Goal: Information Seeking & Learning: Learn about a topic

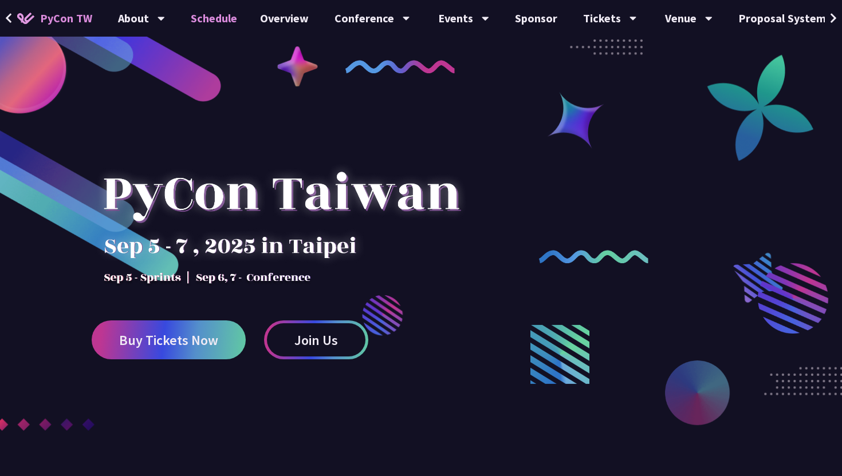
click at [211, 12] on link "Schedule" at bounding box center [213, 18] width 69 height 37
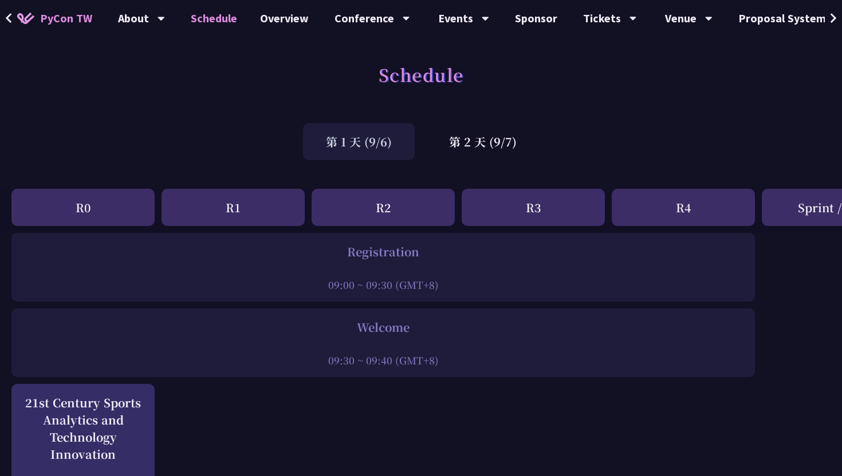
scroll to position [307, 0]
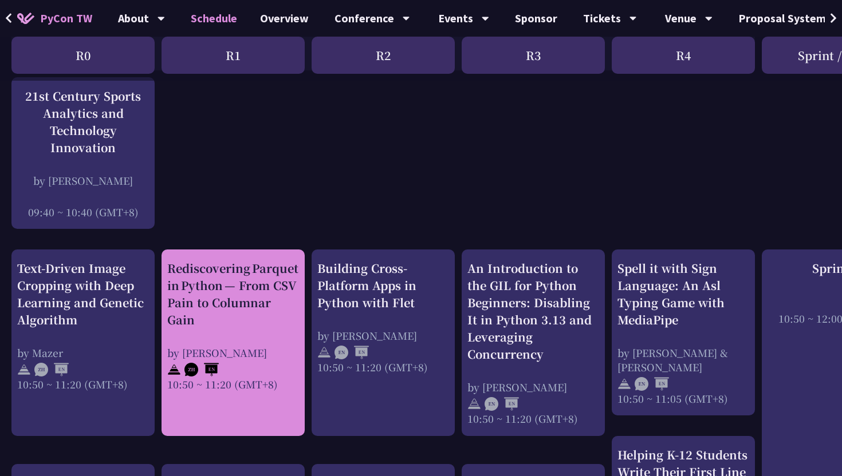
click at [245, 316] on div "Rediscovering Parquet in Python — From CSV Pain to Columnar Gain" at bounding box center [233, 294] width 132 height 69
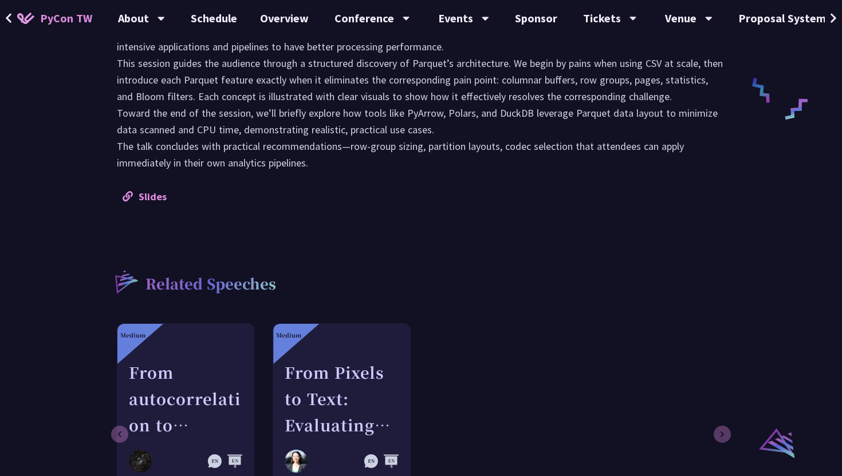
scroll to position [311, 0]
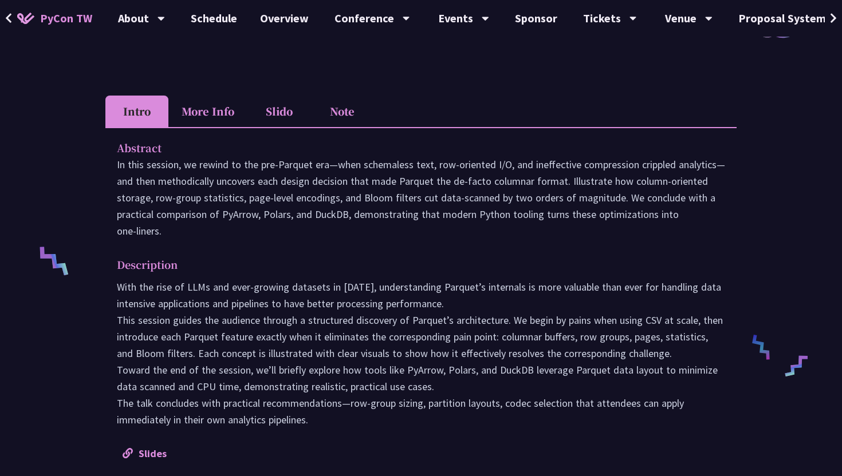
click at [342, 99] on li "Note" at bounding box center [341, 111] width 63 height 31
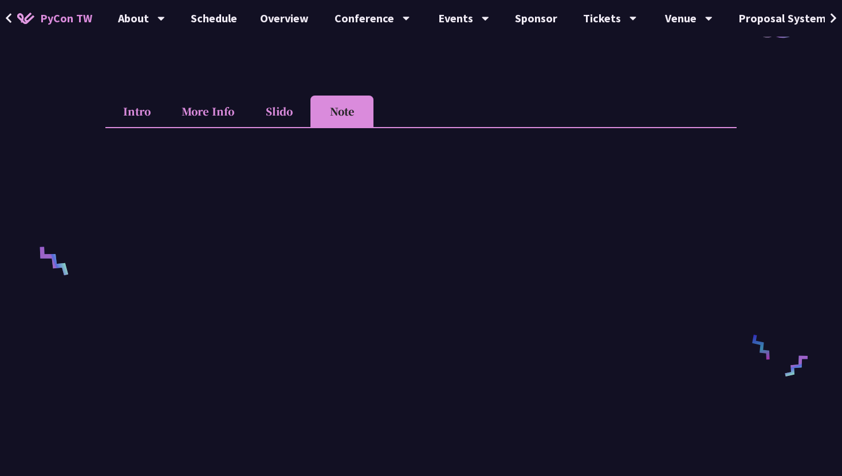
click at [224, 116] on li "More Info" at bounding box center [207, 111] width 79 height 31
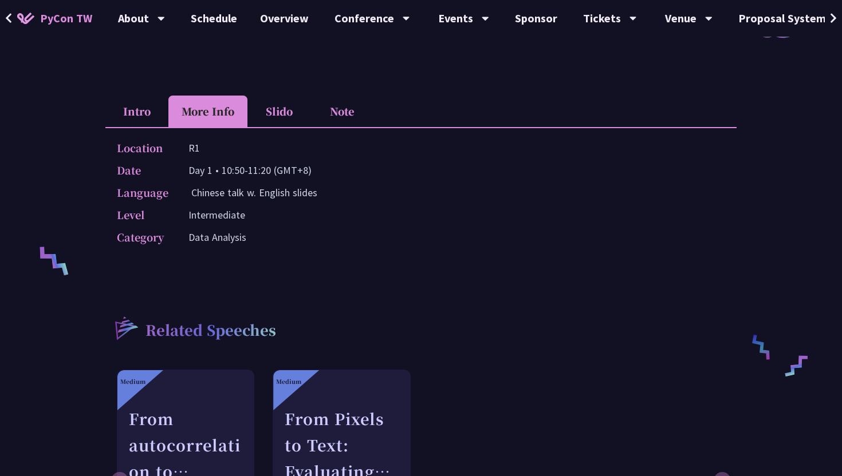
click at [336, 111] on li "Note" at bounding box center [341, 111] width 63 height 31
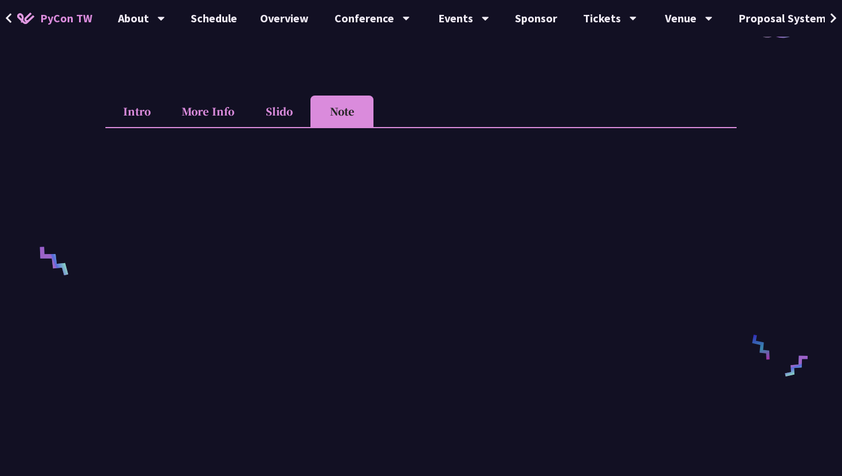
click at [190, 118] on li "More Info" at bounding box center [207, 111] width 79 height 31
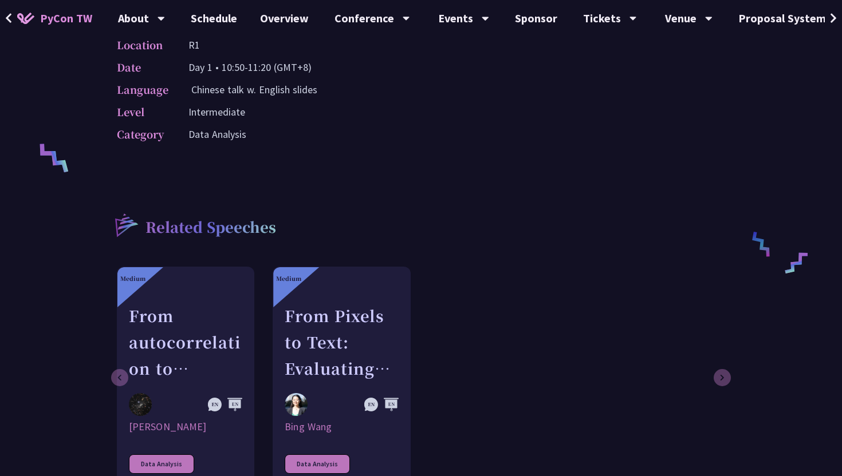
scroll to position [314, 0]
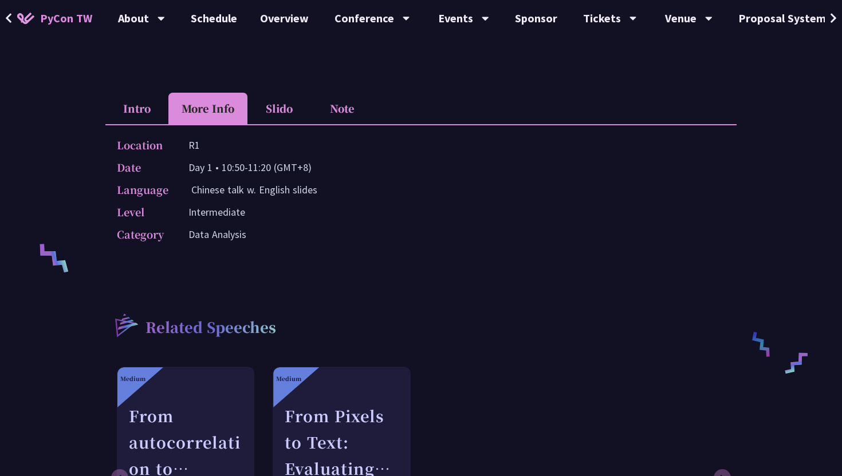
click at [278, 115] on li "Slido" at bounding box center [278, 108] width 63 height 31
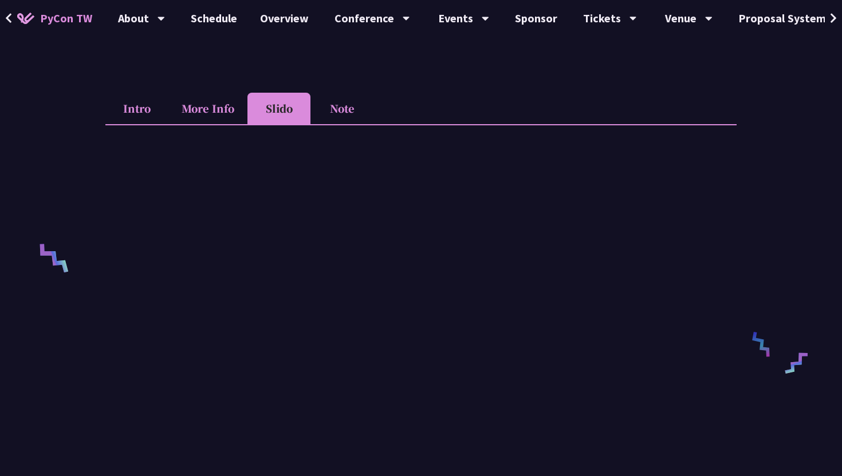
click at [147, 113] on li "Intro" at bounding box center [136, 108] width 63 height 31
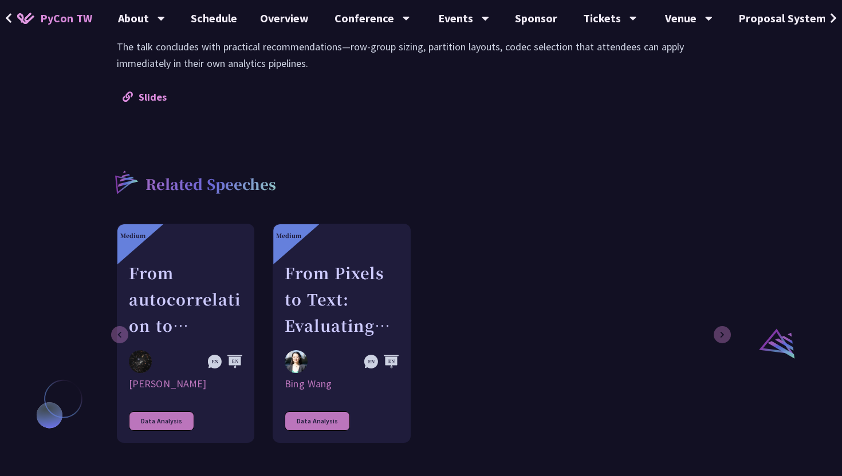
scroll to position [541, 0]
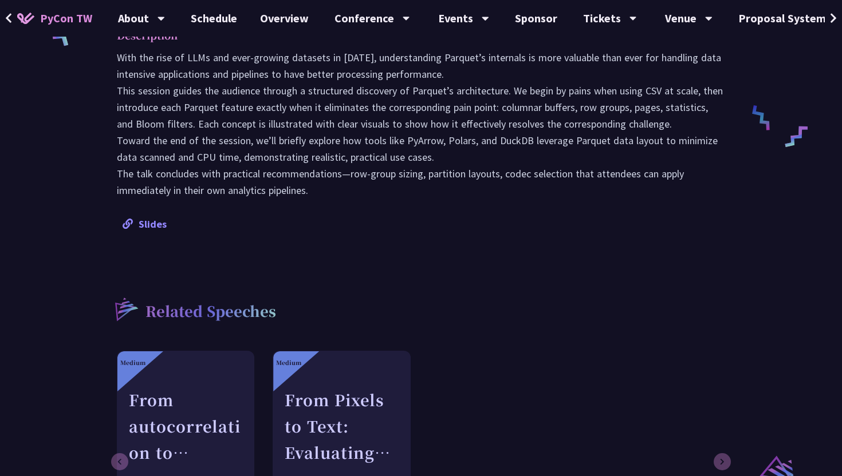
click at [148, 218] on link "Slides" at bounding box center [145, 224] width 44 height 13
